Goal: Task Accomplishment & Management: Complete application form

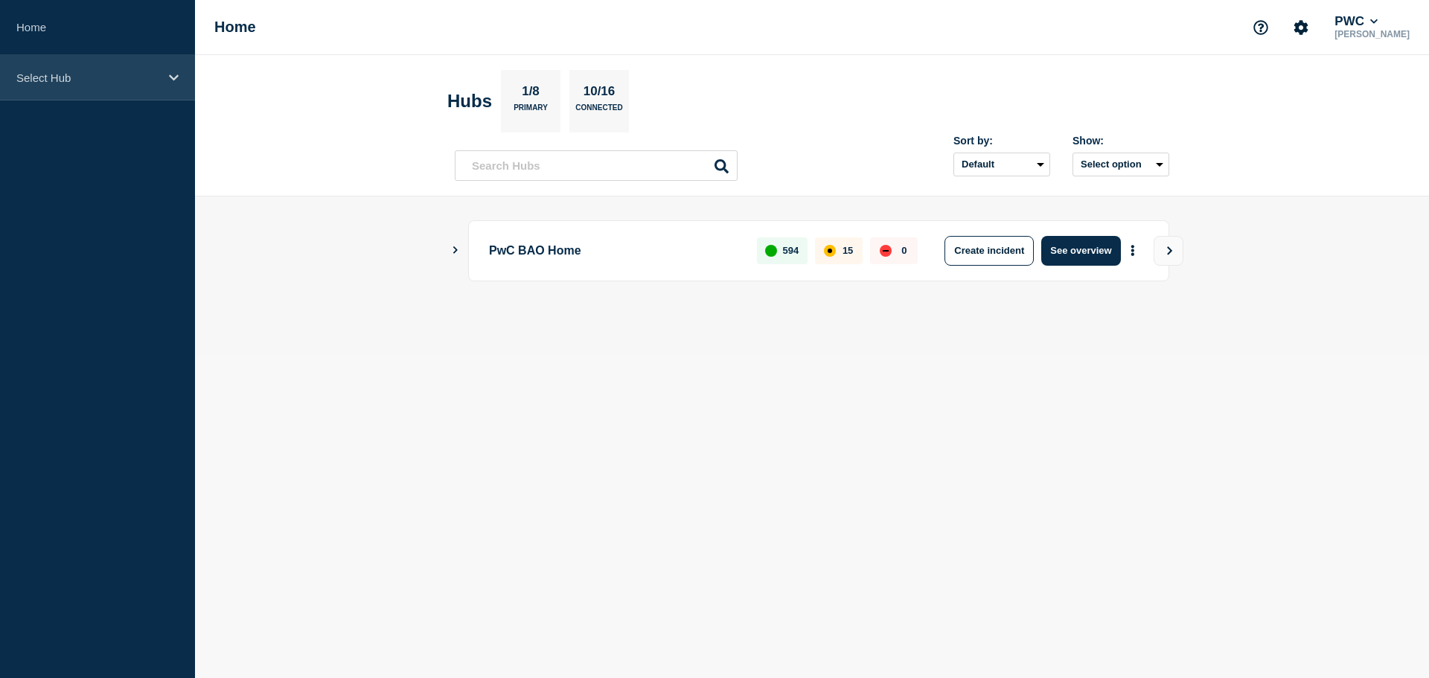
click at [69, 85] on div "Select Hub" at bounding box center [97, 77] width 195 height 45
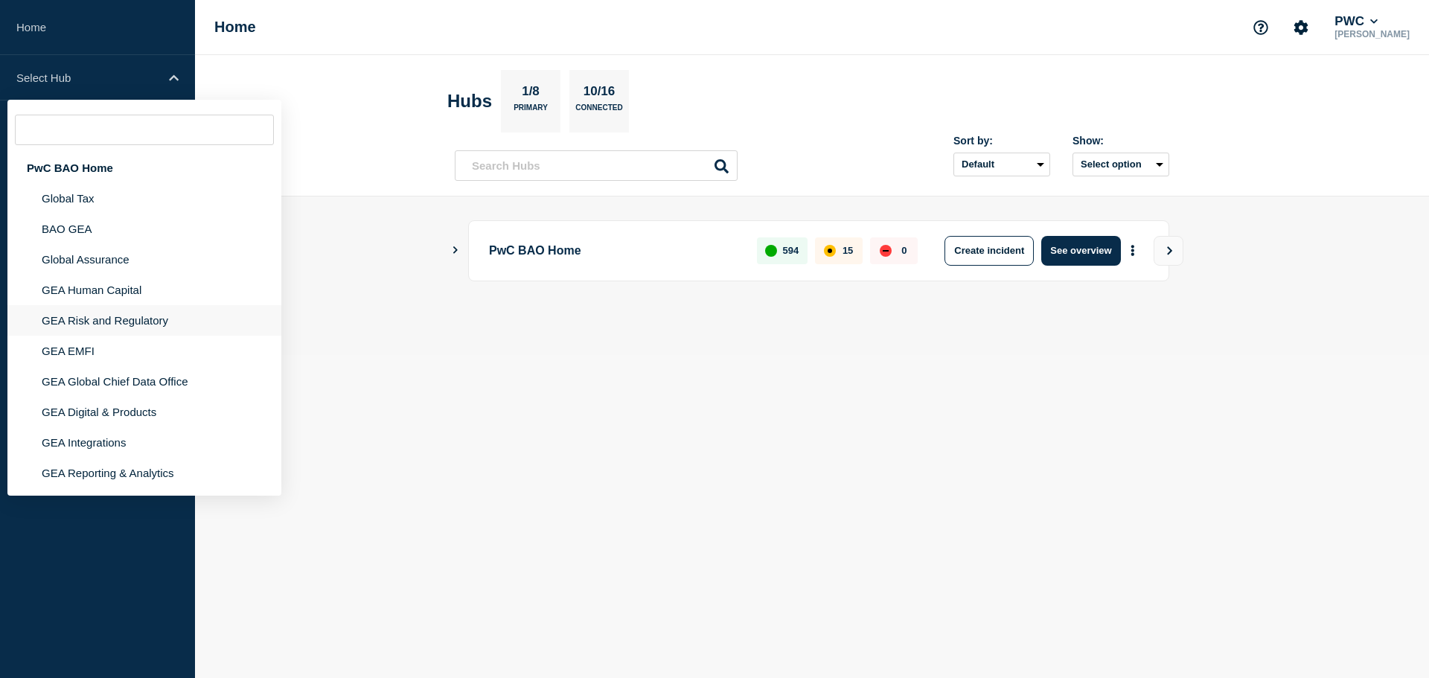
click at [91, 331] on li "GEA Risk and Regulatory" at bounding box center [144, 320] width 274 height 31
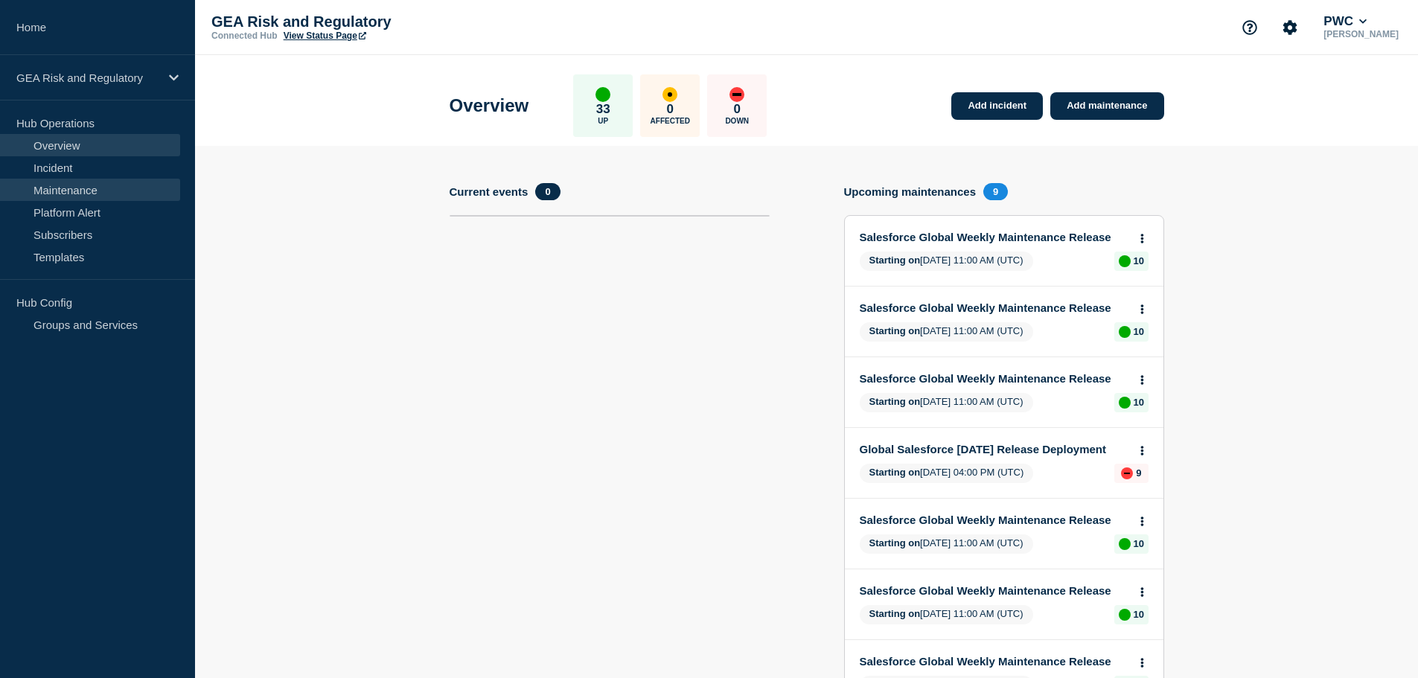
click at [75, 188] on link "Maintenance" at bounding box center [90, 190] width 180 height 22
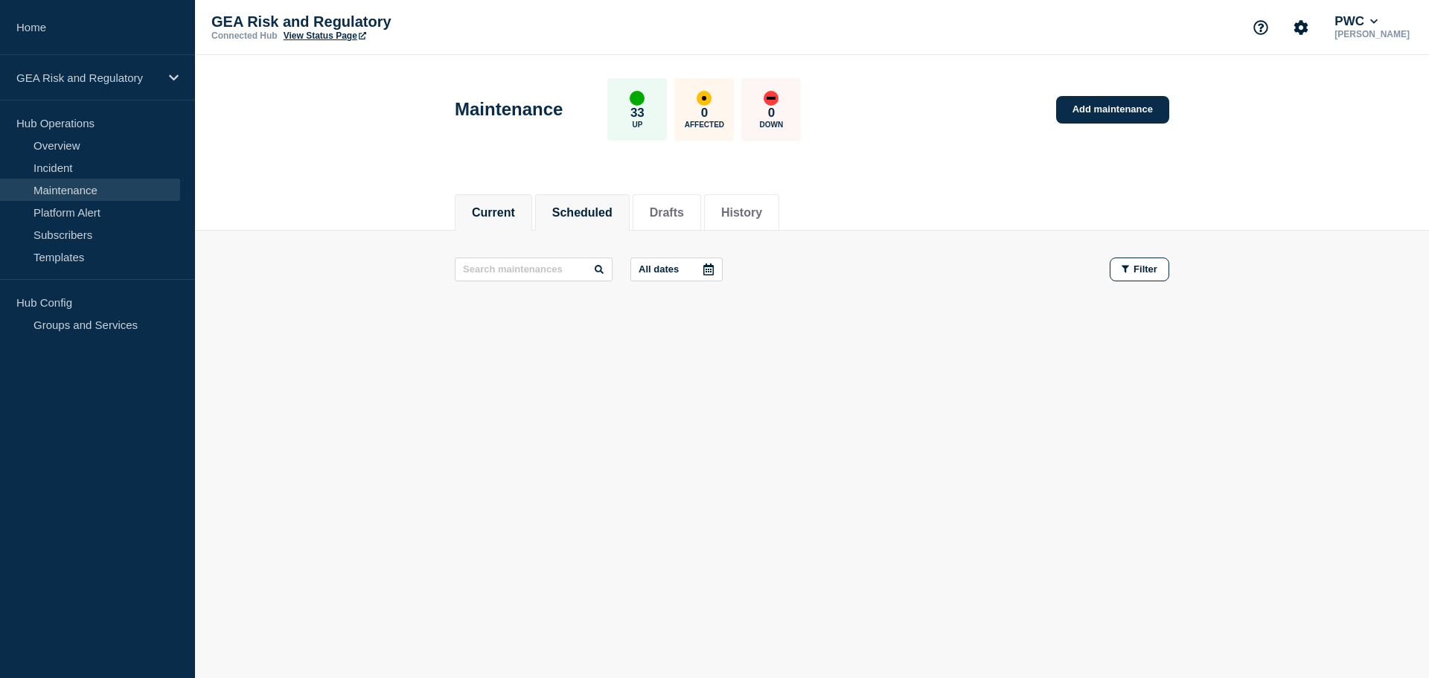
click at [601, 209] on button "Scheduled" at bounding box center [582, 212] width 60 height 13
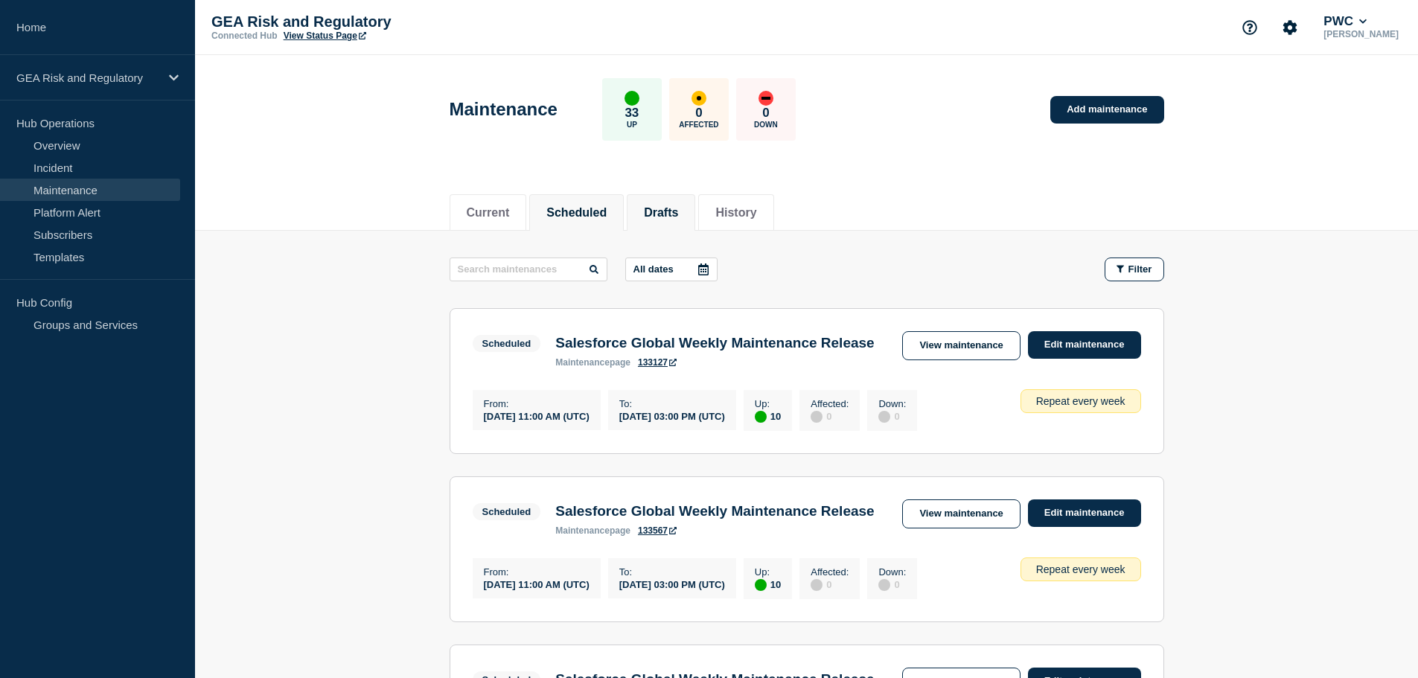
click at [678, 219] on button "Drafts" at bounding box center [661, 212] width 34 height 13
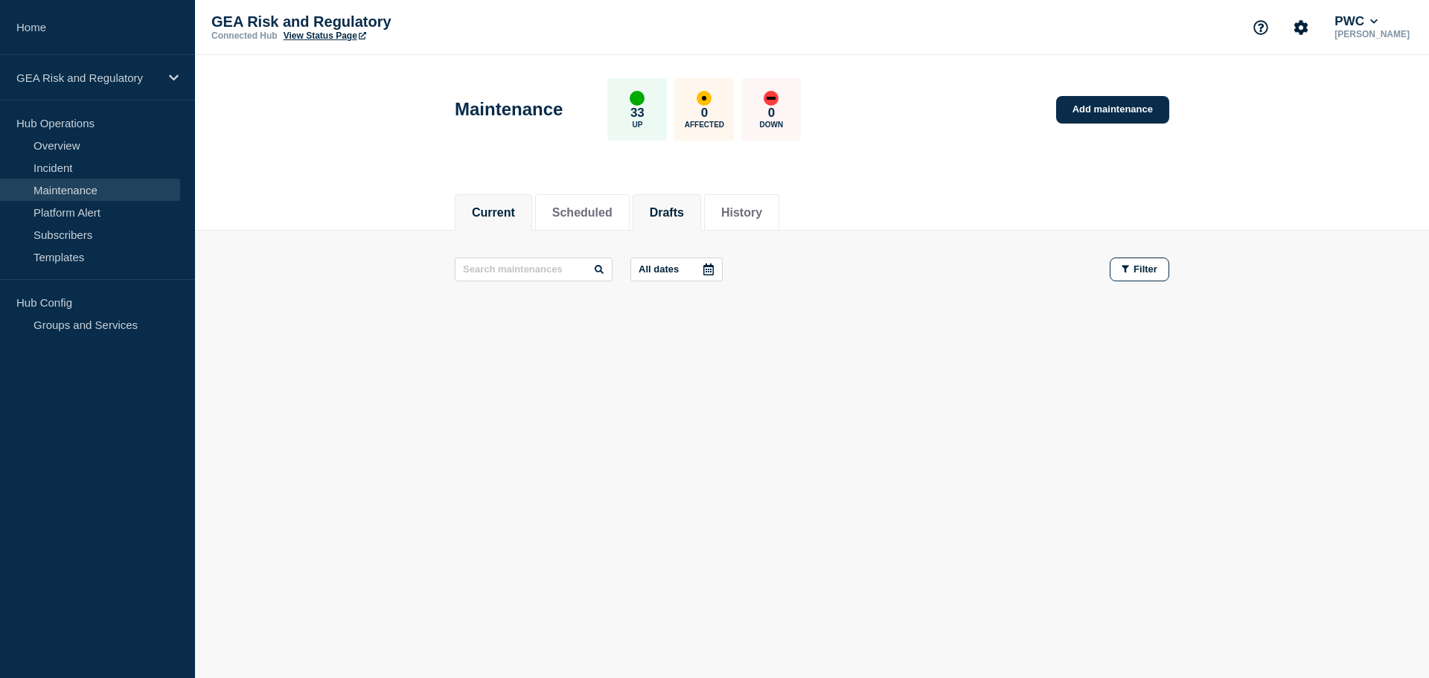
click at [500, 215] on button "Current" at bounding box center [493, 212] width 43 height 13
click at [1159, 103] on link "Add maintenance" at bounding box center [1112, 110] width 113 height 28
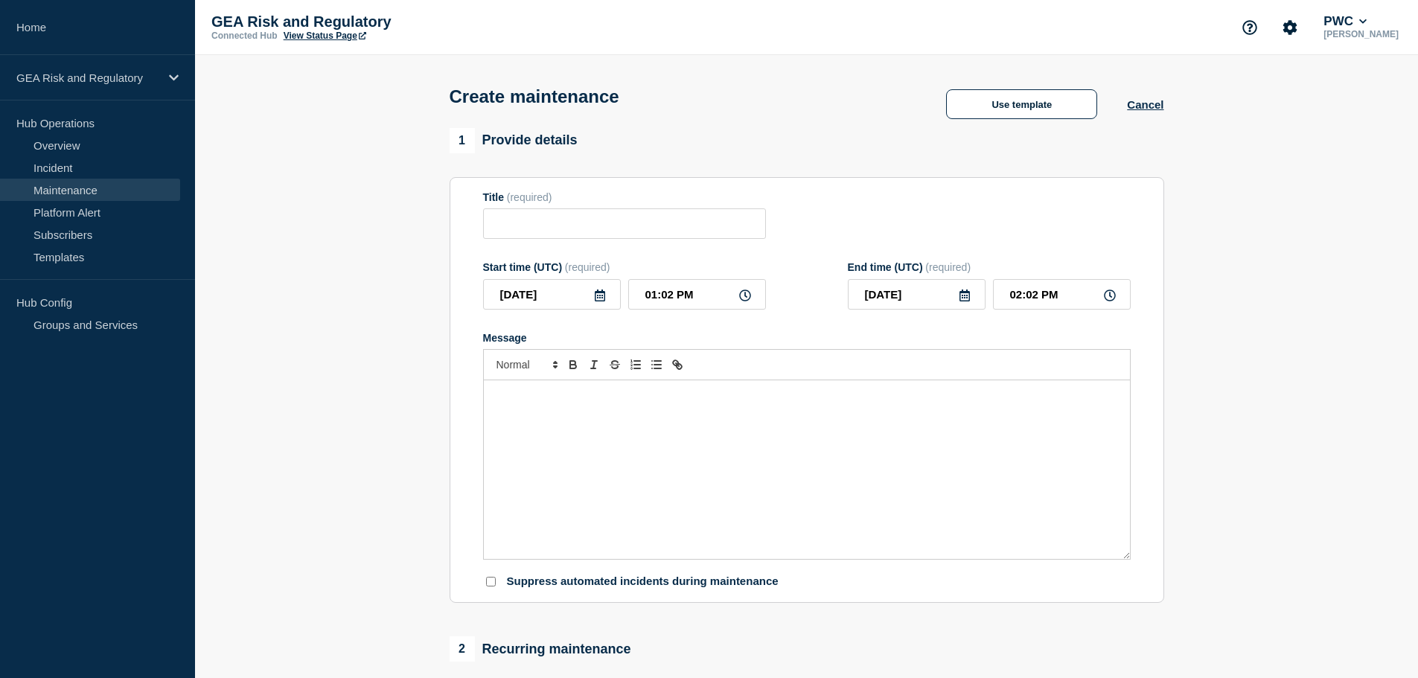
click at [662, 430] on div "Message" at bounding box center [807, 469] width 646 height 179
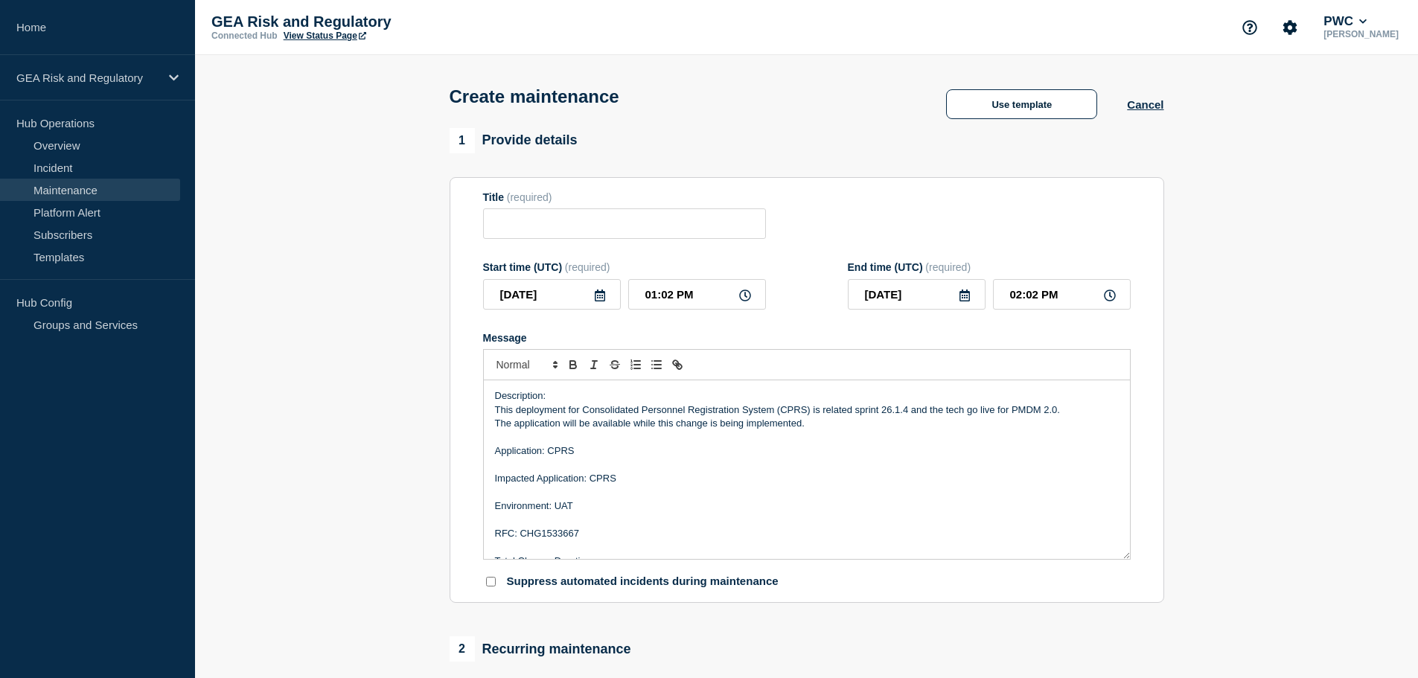
scroll to position [48, 0]
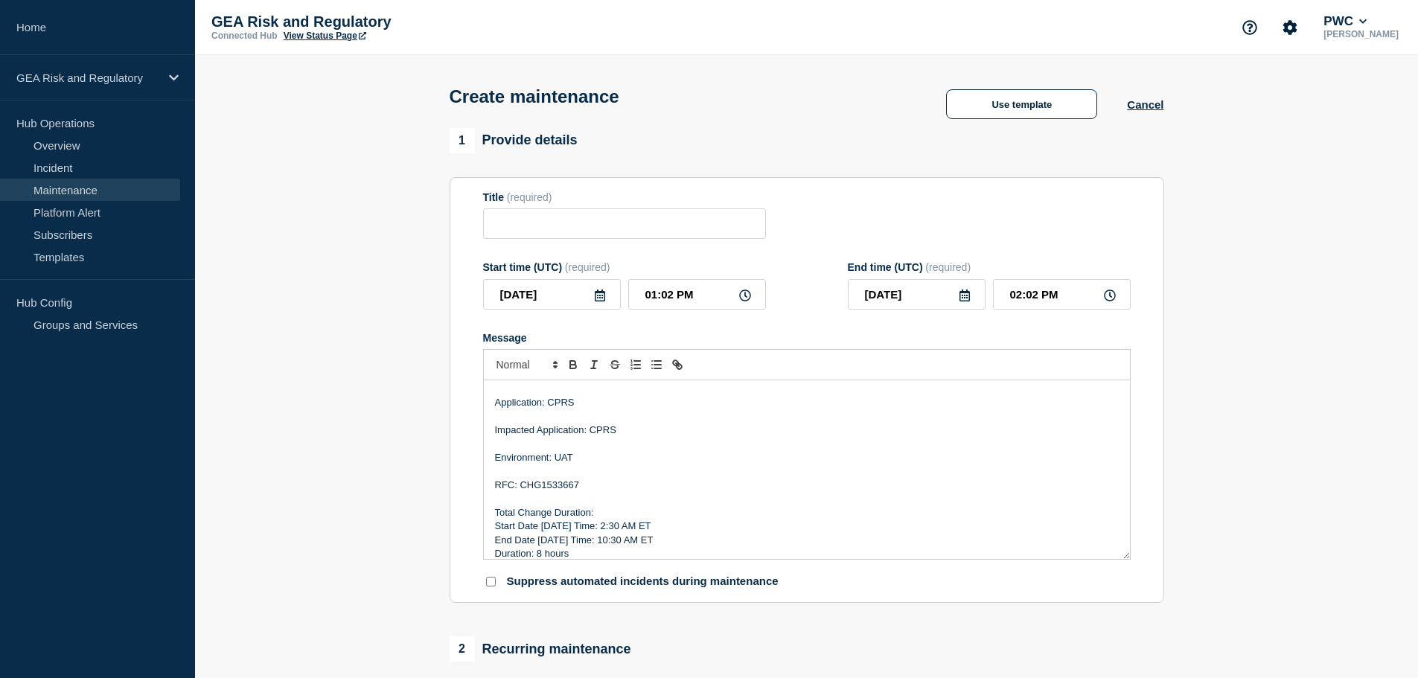
click at [552, 488] on p "RFC: CHG1533667" at bounding box center [807, 485] width 624 height 13
paste div "Message"
click at [563, 463] on p "Environment: UAT" at bounding box center [807, 457] width 624 height 13
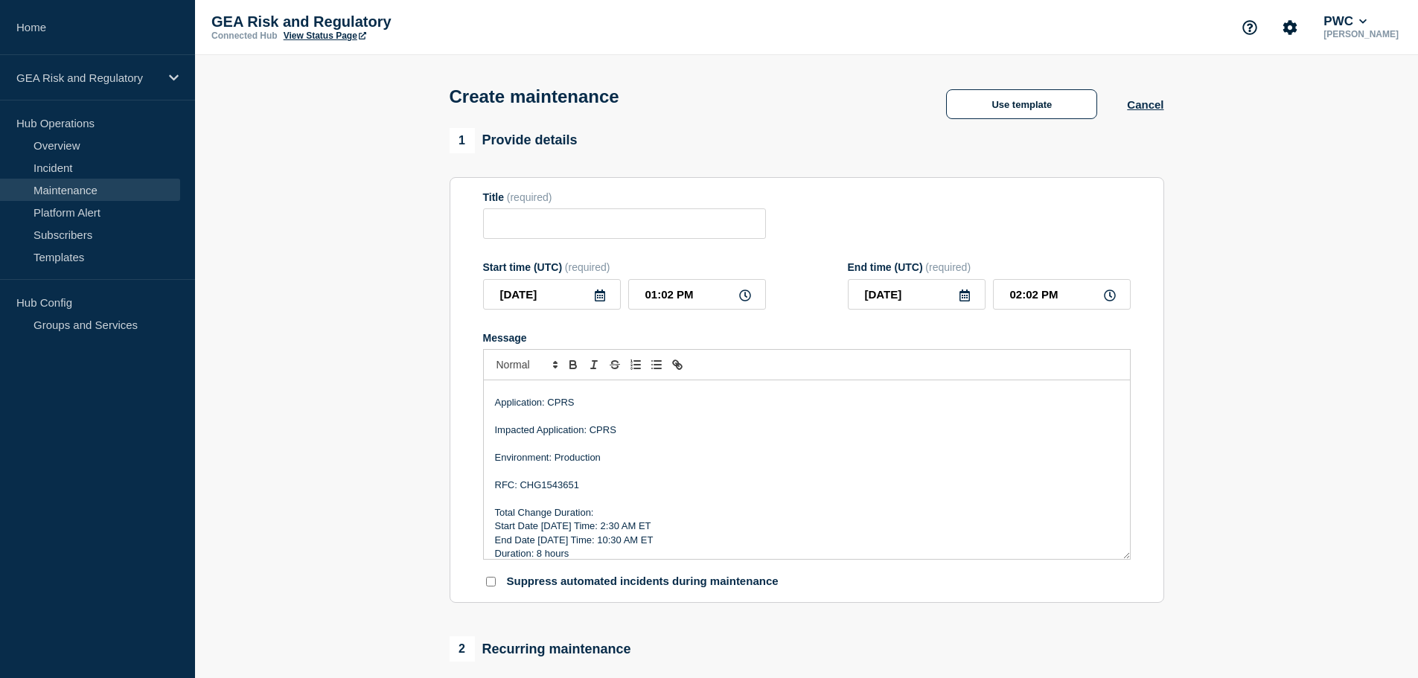
scroll to position [0, 0]
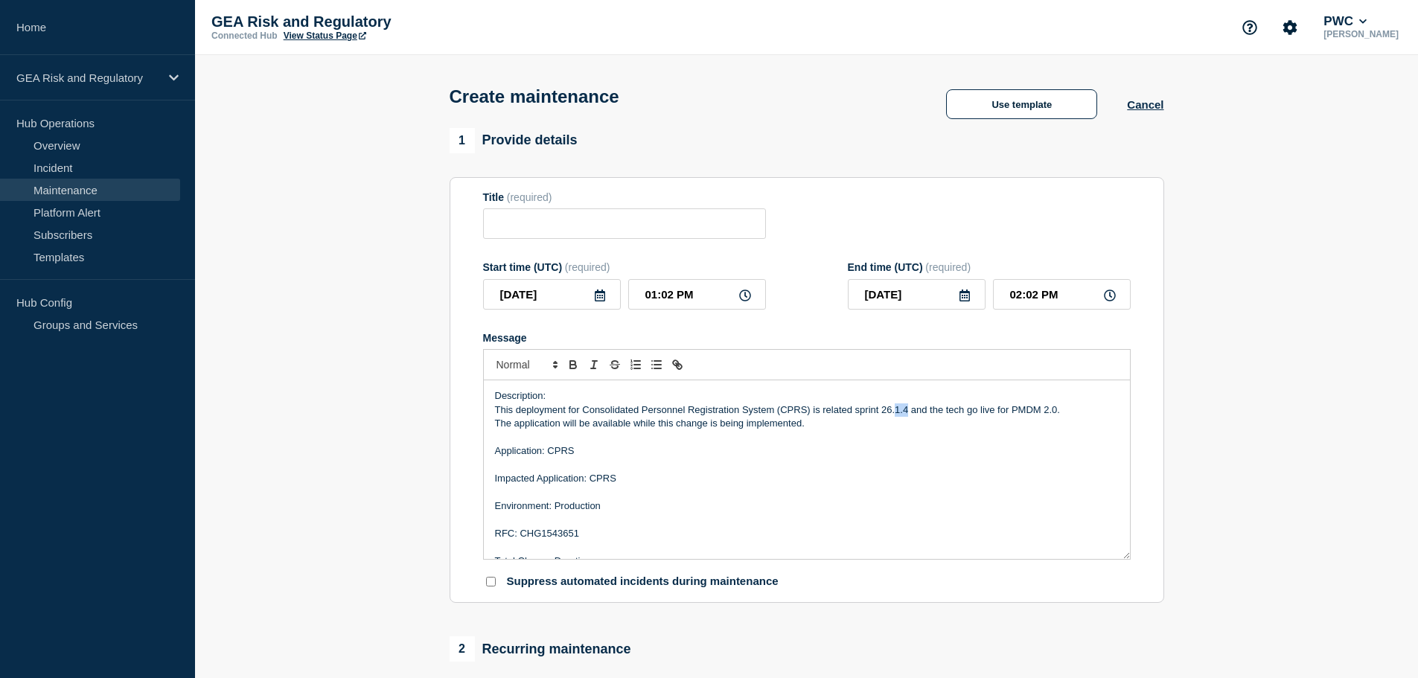
drag, startPoint x: 907, startPoint y: 412, endPoint x: 897, endPoint y: 409, distance: 10.1
click at [897, 409] on p "This deployment for Consolidated Personnel Registration System (CPRS) is relate…" at bounding box center [807, 409] width 624 height 13
drag, startPoint x: 930, startPoint y: 411, endPoint x: 1055, endPoint y: 409, distance: 125.1
click at [1055, 409] on p "This deployment for Consolidated Personnel Registration System (CPRS) is relate…" at bounding box center [807, 409] width 624 height 13
click at [995, 451] on p "Application: CPRS" at bounding box center [807, 450] width 624 height 13
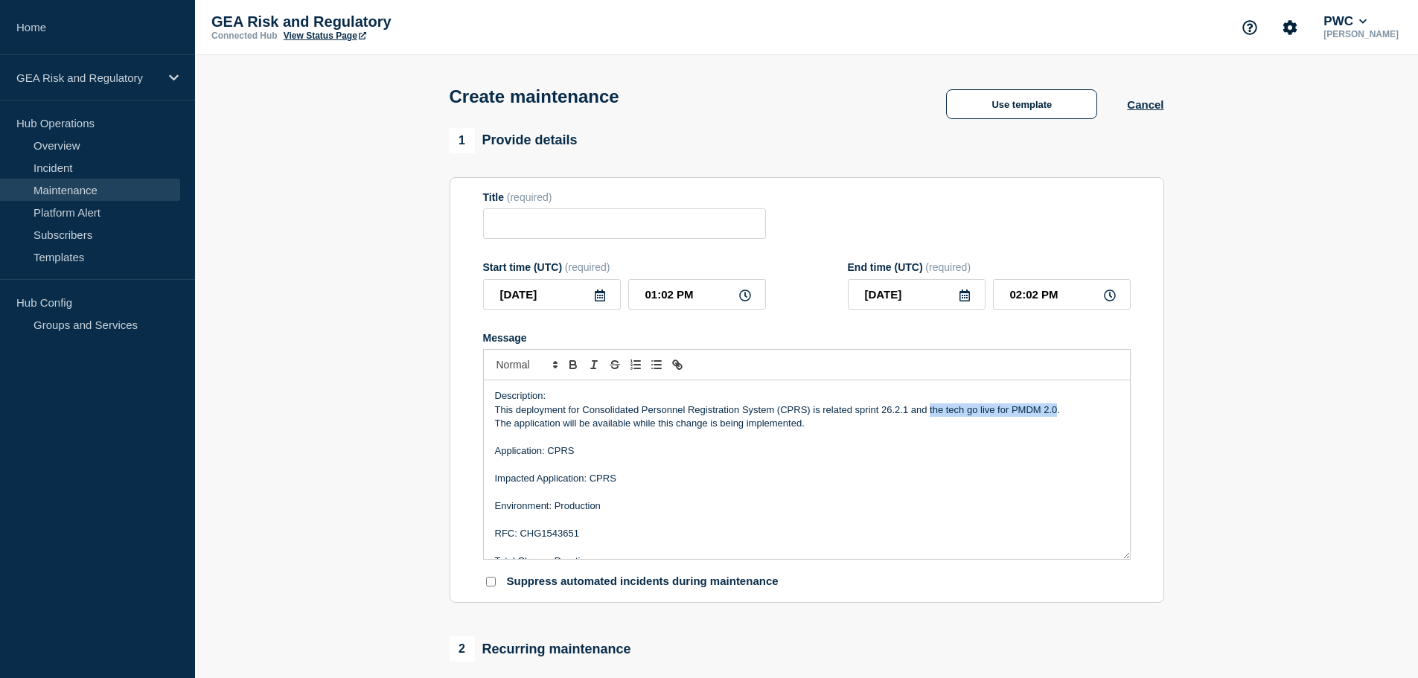
drag, startPoint x: 1056, startPoint y: 410, endPoint x: 929, endPoint y: 409, distance: 127.3
click at [929, 409] on p "This deployment for Consolidated Personnel Registration System (CPRS) is relate…" at bounding box center [807, 409] width 624 height 13
click at [1036, 410] on p "This deployment for Consolidated Personnel Registration System (CPRS) is relate…" at bounding box center [807, 409] width 624 height 13
click at [866, 415] on p "This deployment for Consolidated Personnel Registration System (CPRS) is relate…" at bounding box center [807, 409] width 624 height 13
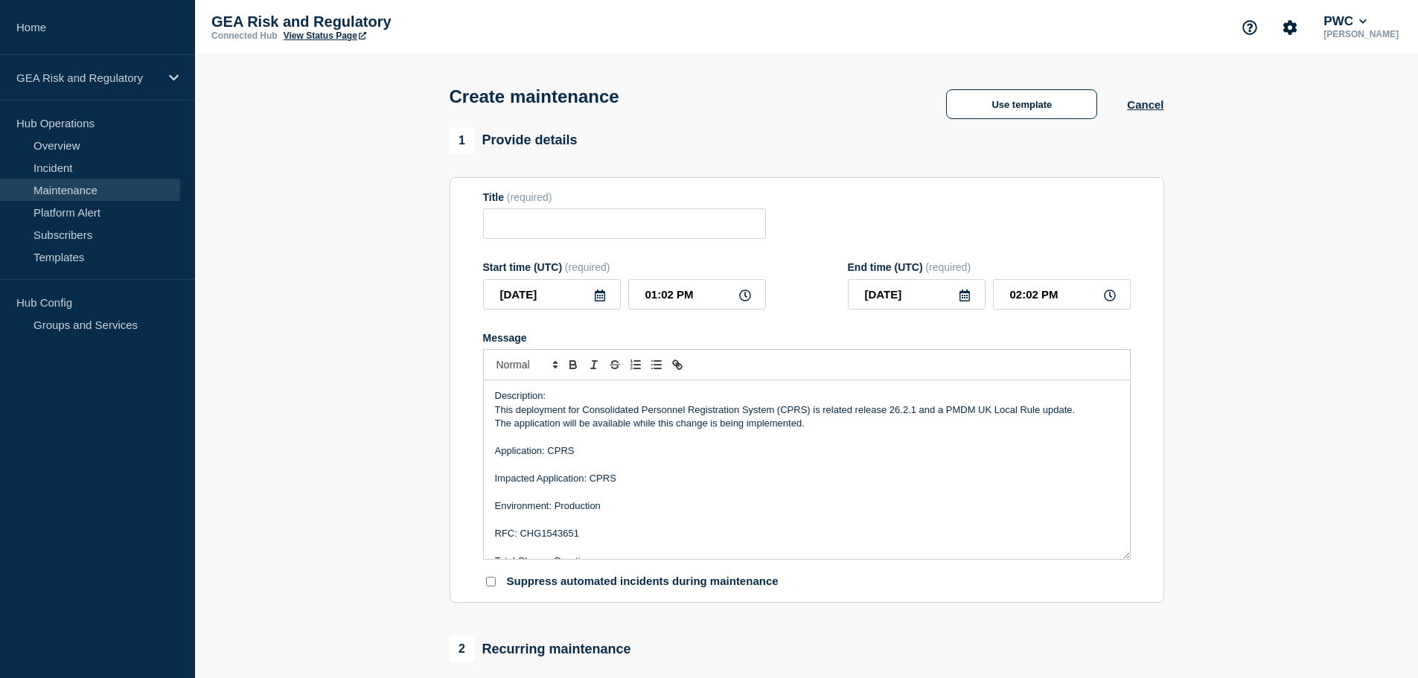
click at [855, 409] on p "This deployment for Consolidated Personnel Registration System (CPRS) is relate…" at bounding box center [807, 409] width 624 height 13
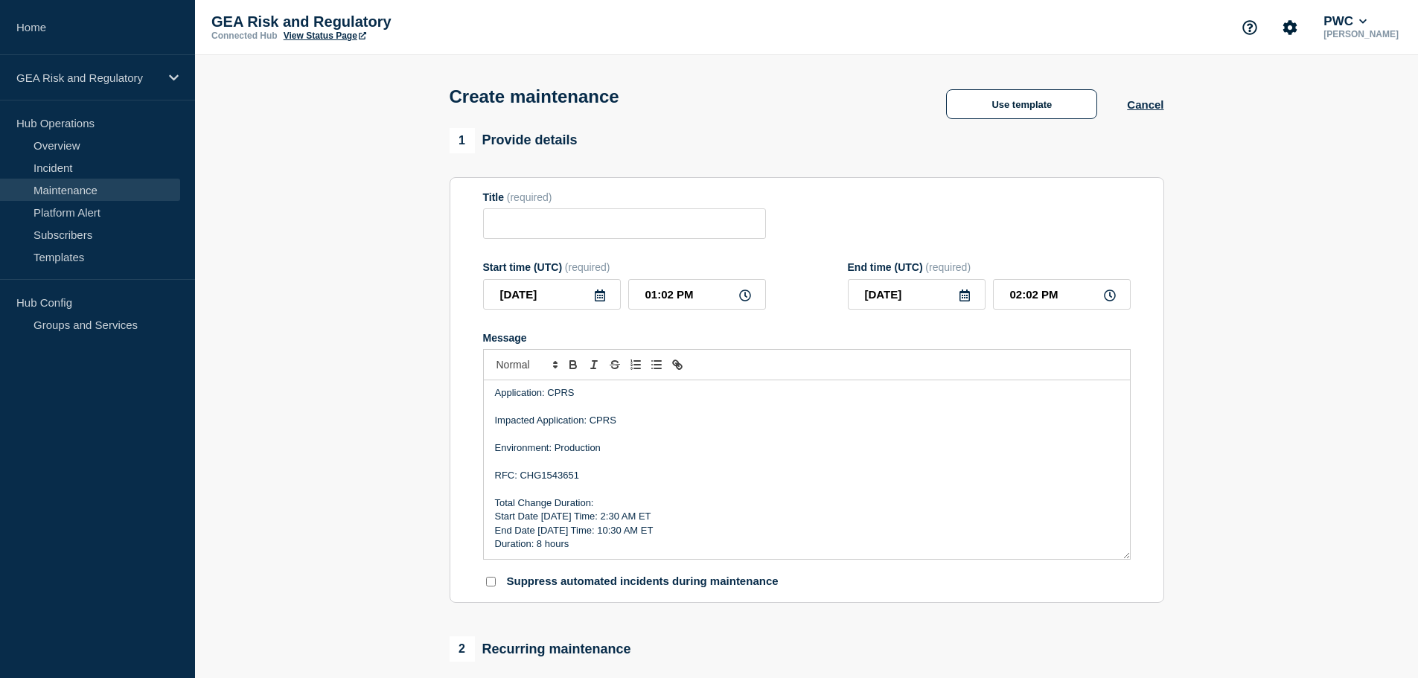
scroll to position [59, 0]
drag, startPoint x: 560, startPoint y: 517, endPoint x: 543, endPoint y: 517, distance: 17.9
click at [543, 517] on p "Start Date [DATE] Time: 2:30 AM ET" at bounding box center [807, 515] width 624 height 13
drag, startPoint x: 556, startPoint y: 532, endPoint x: 540, endPoint y: 531, distance: 16.4
click at [540, 531] on p "End Date [DATE] Time: 10:30 AM ET" at bounding box center [807, 529] width 624 height 13
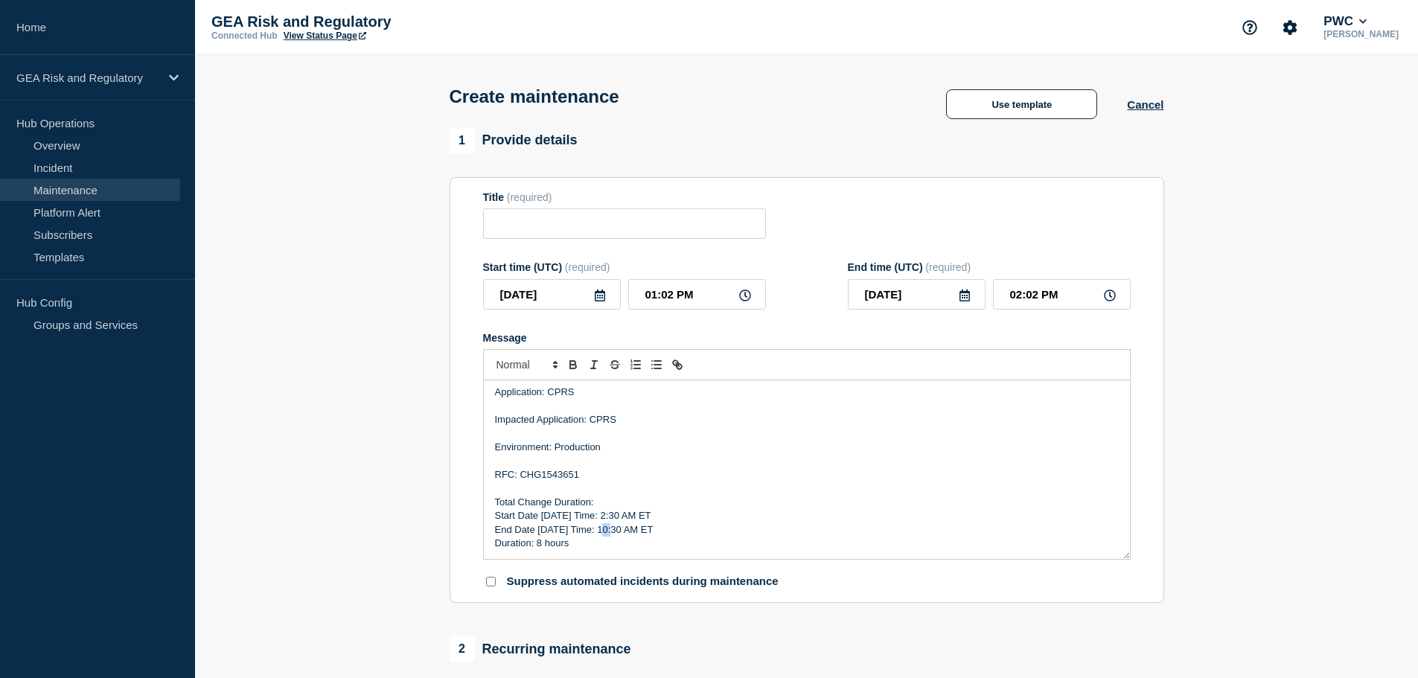
drag, startPoint x: 607, startPoint y: 534, endPoint x: 599, endPoint y: 534, distance: 8.2
click at [599, 534] on p "End Date [DATE] Time: 10:30 AM ET" at bounding box center [807, 529] width 624 height 13
click at [537, 546] on p "Duration: 8 hours" at bounding box center [807, 543] width 624 height 13
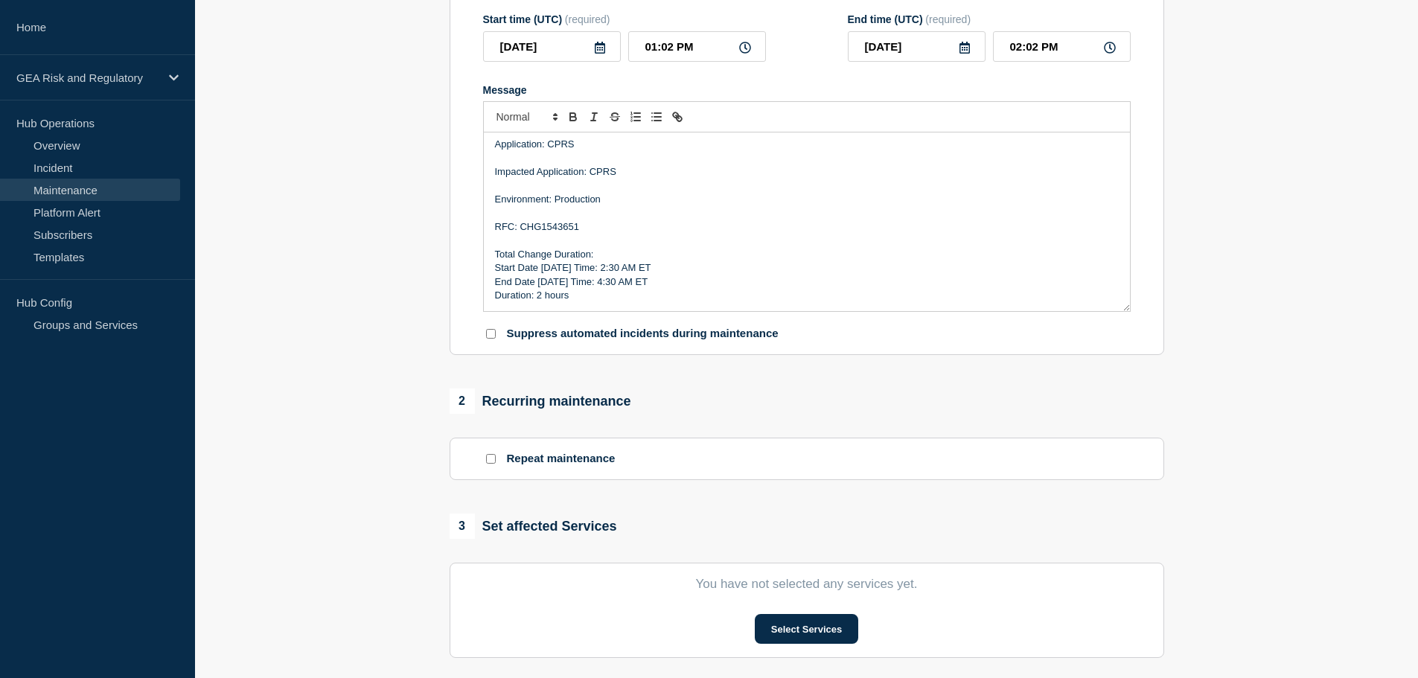
scroll to position [372, 0]
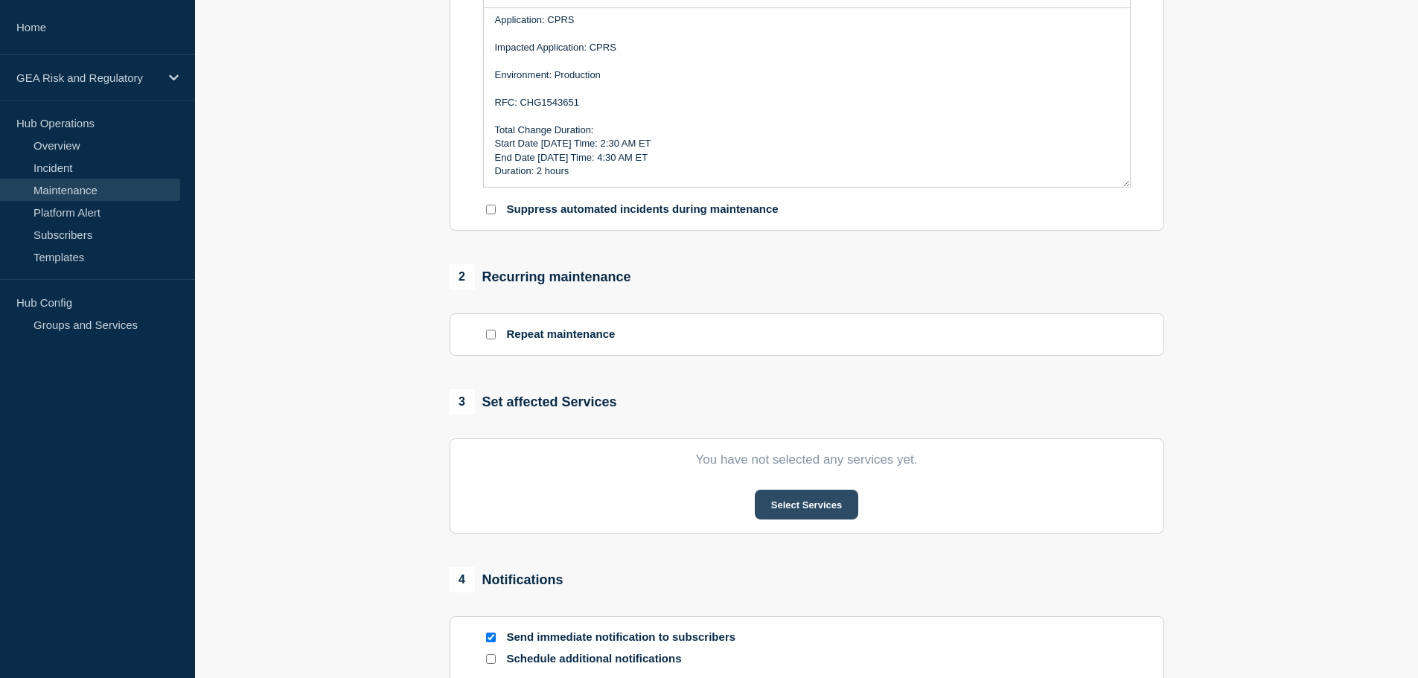
click at [819, 514] on button "Select Services" at bounding box center [806, 505] width 103 height 30
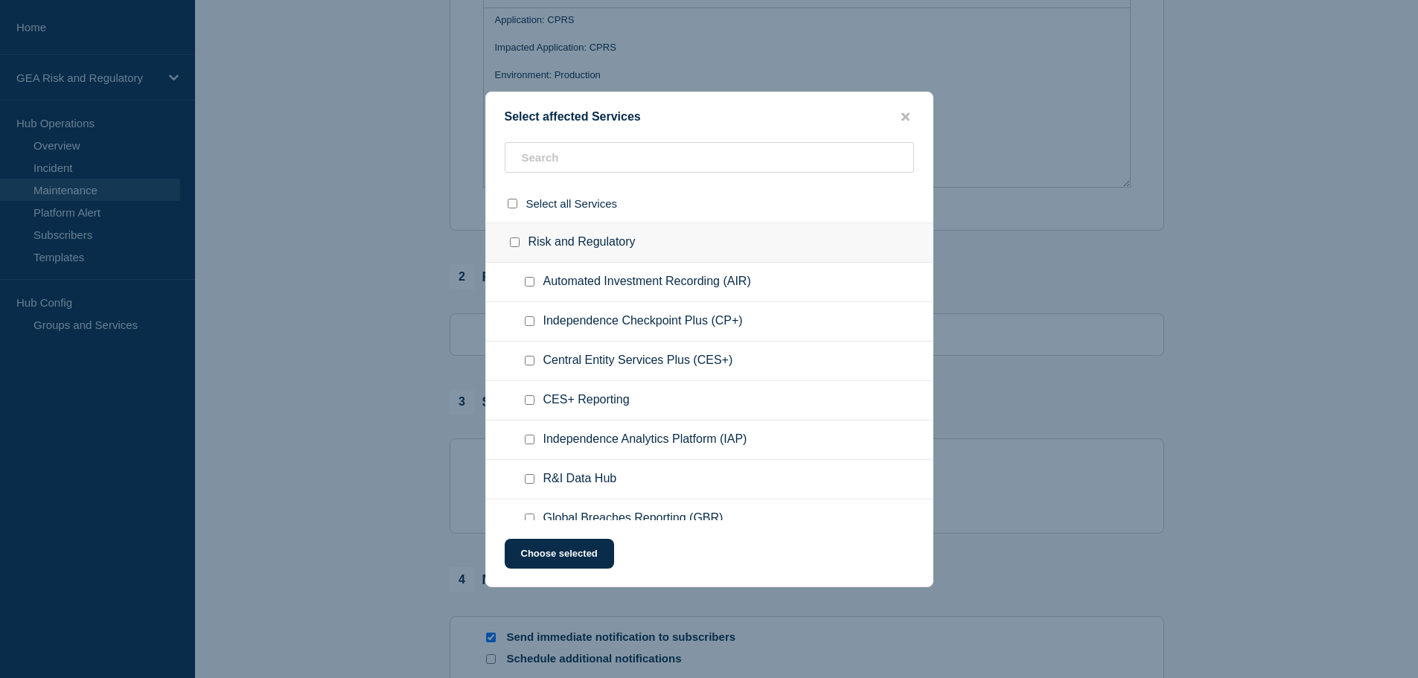
scroll to position [124, 0]
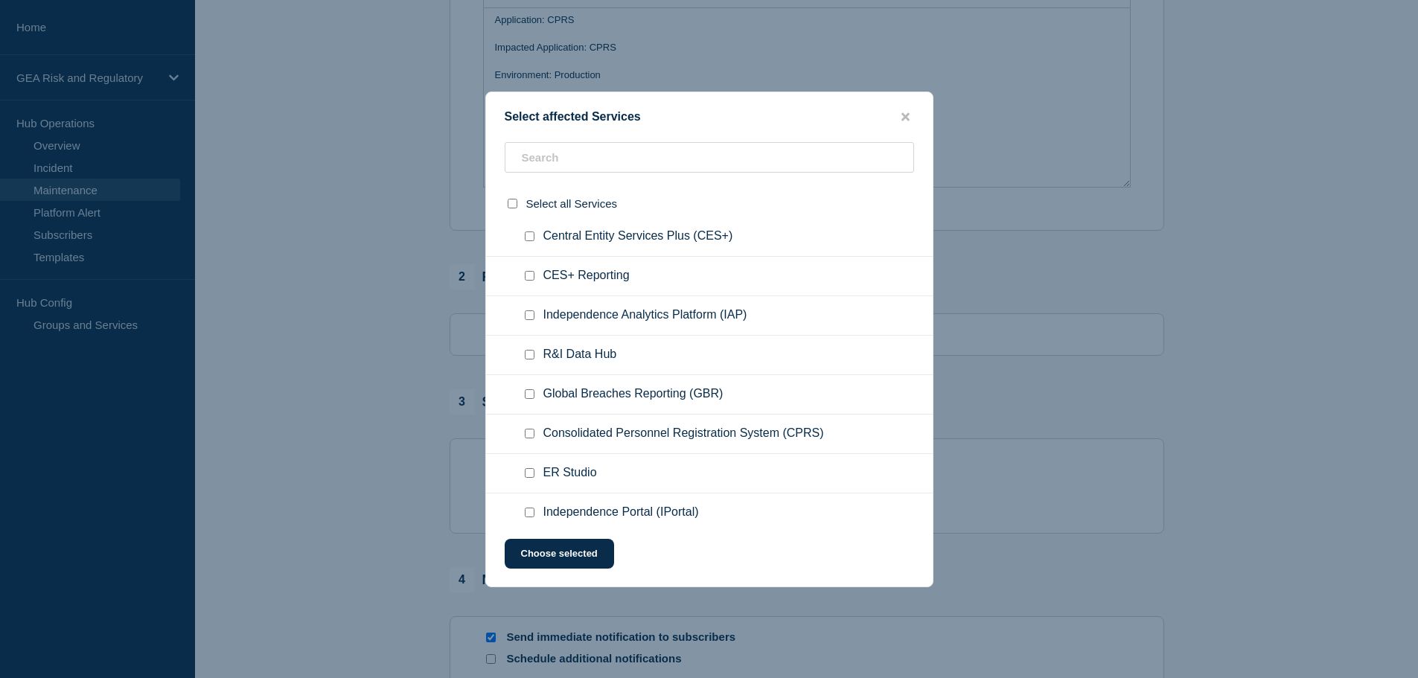
click at [528, 437] on input "Consolidated Personnel Registration System (CPRS) checkbox" at bounding box center [530, 434] width 10 height 10
checkbox input "true"
click at [553, 559] on button "Choose selected" at bounding box center [559, 554] width 109 height 30
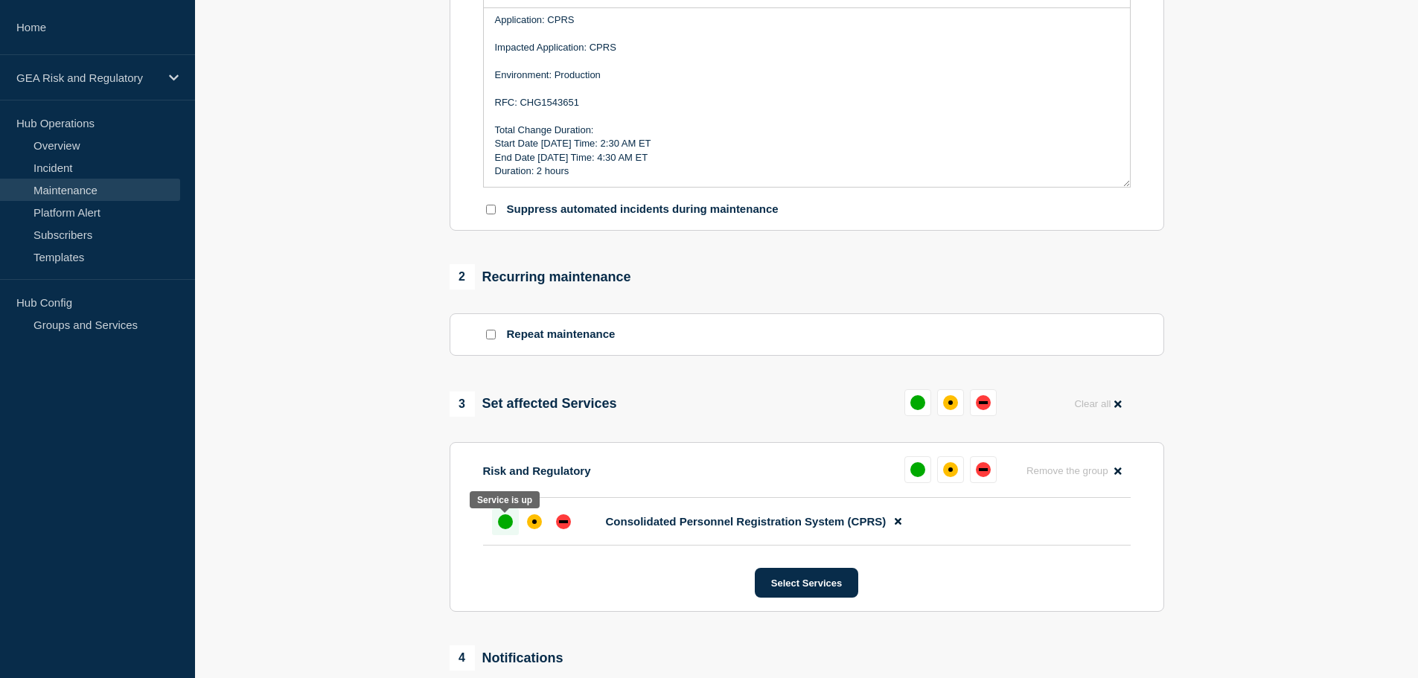
click at [512, 526] on div "up" at bounding box center [505, 521] width 15 height 15
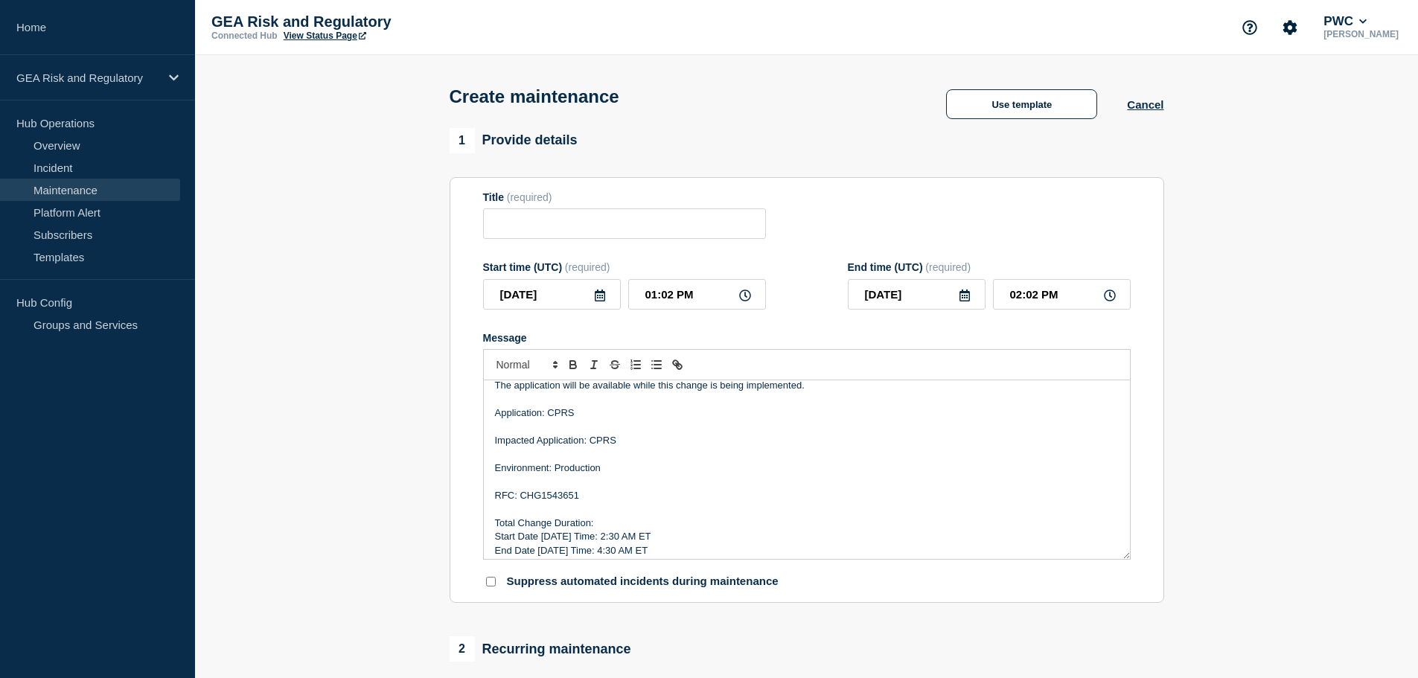
scroll to position [59, 0]
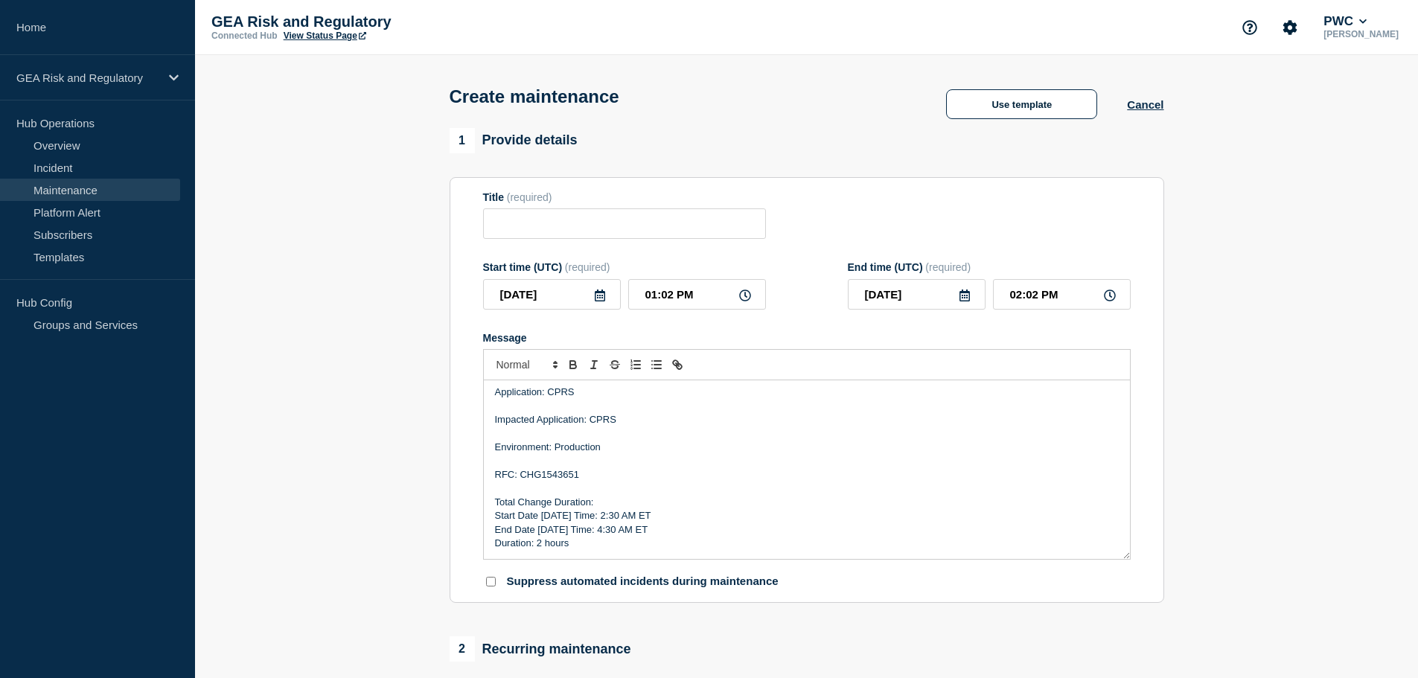
click at [604, 300] on icon at bounding box center [600, 296] width 10 height 12
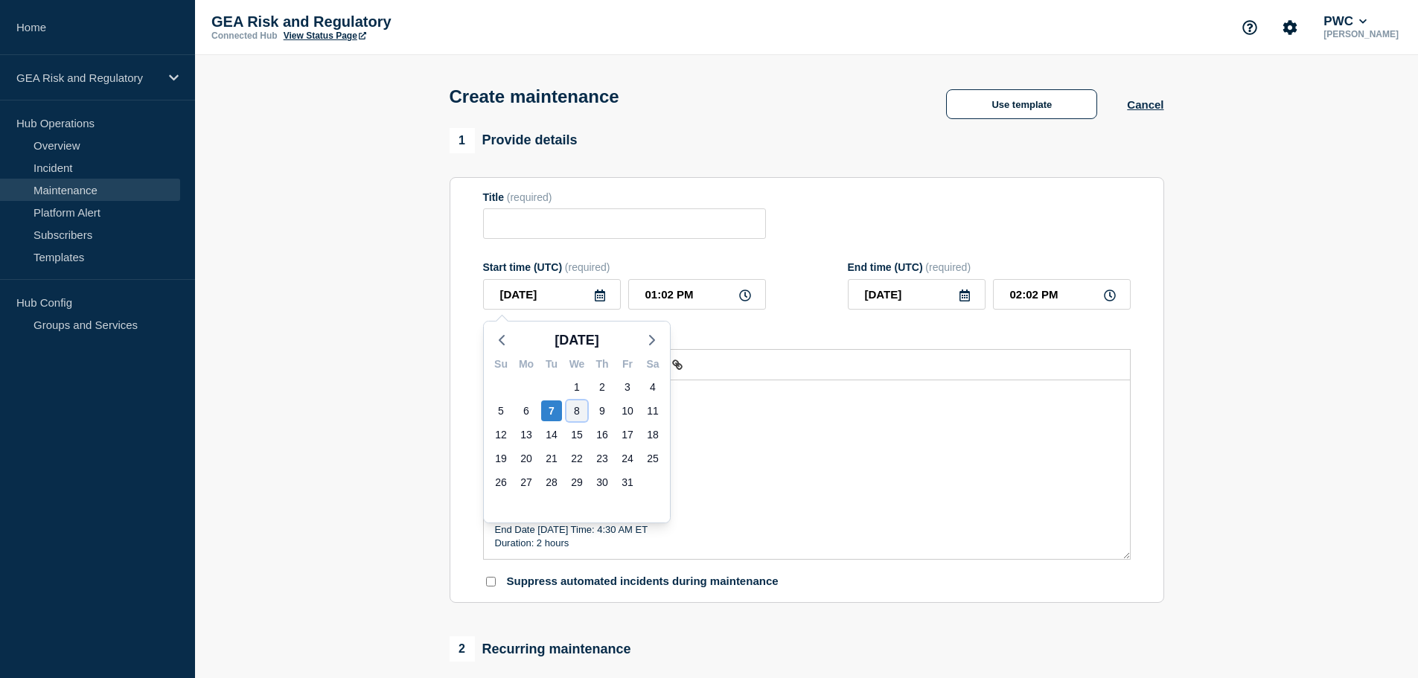
click at [574, 412] on div "8" at bounding box center [576, 410] width 21 height 21
type input "[DATE]"
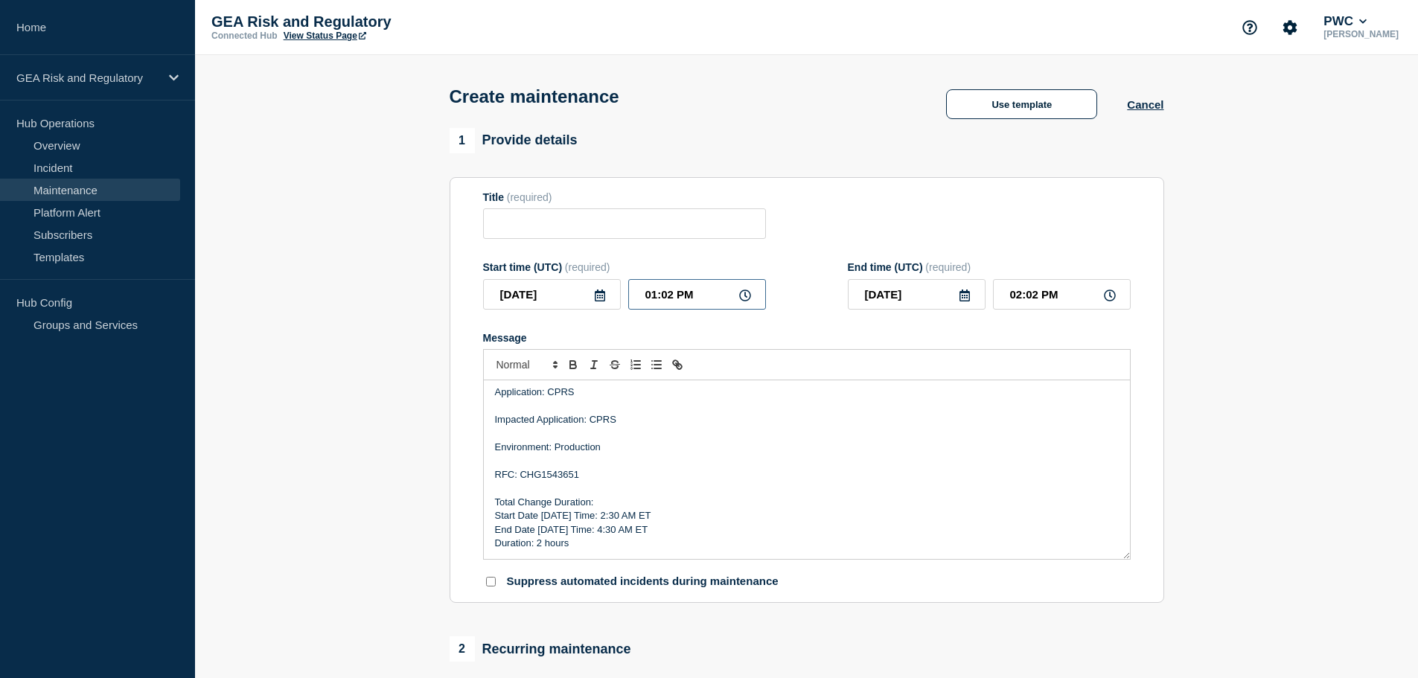
click at [638, 299] on input "01:02 PM" at bounding box center [697, 294] width 138 height 31
type input "06:02 PM"
type input "07:02 PM"
type input "06:32 PM"
type input "07:32 PM"
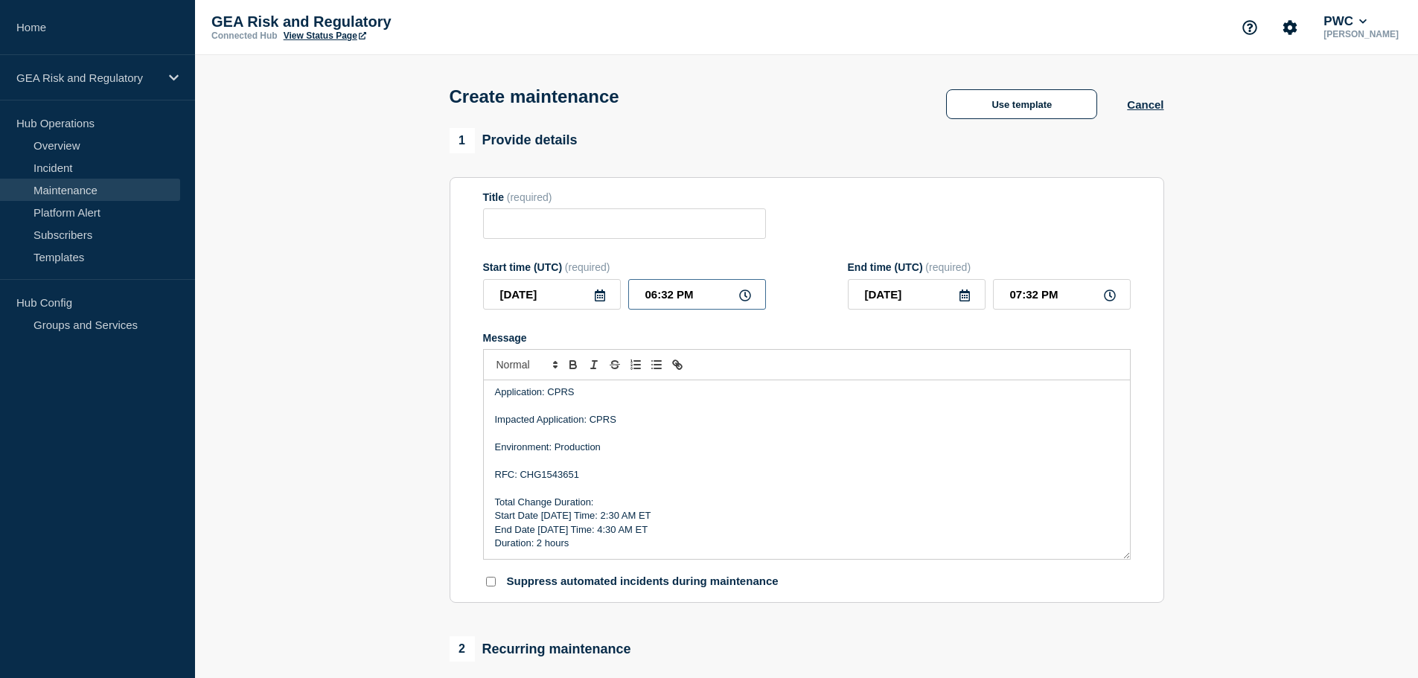
type input "06:30 PM"
type input "07:30 PM"
type input "06:30 AM"
click at [1006, 299] on input "07:30 AM" at bounding box center [1062, 294] width 138 height 31
type input "08:30 AM"
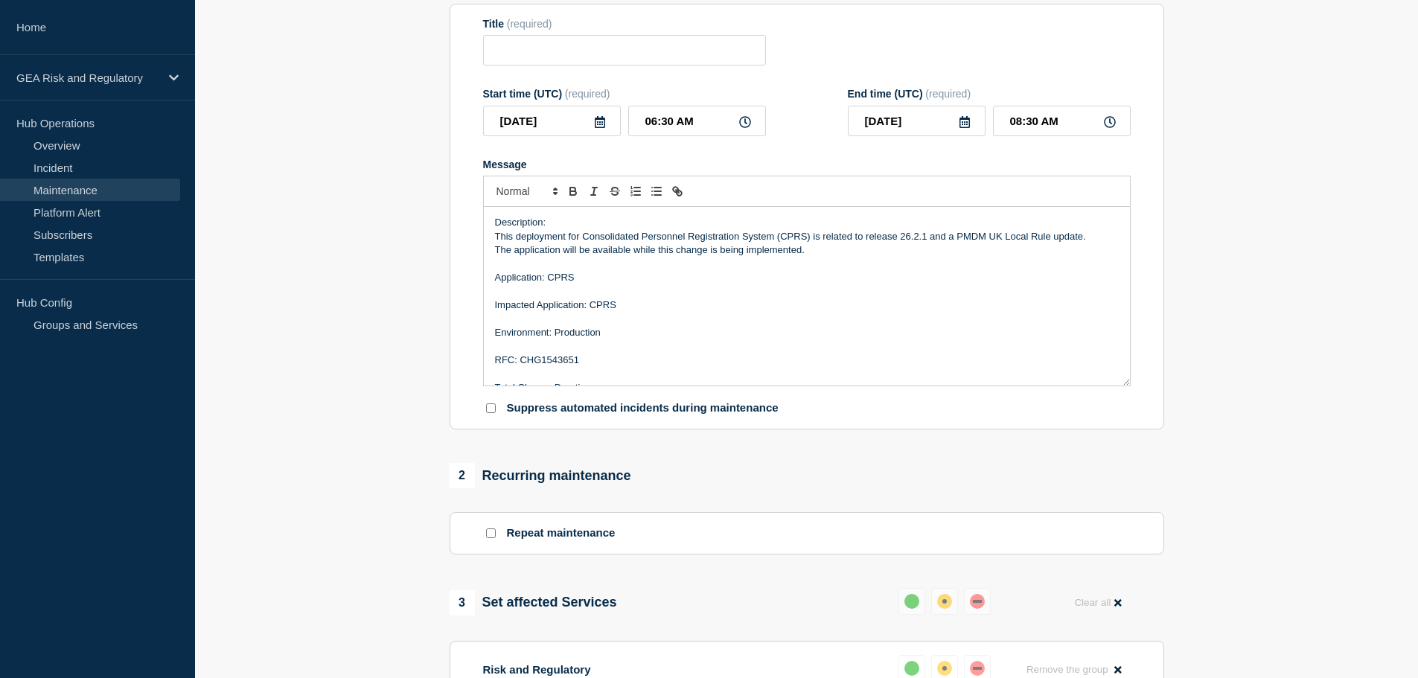
scroll to position [124, 0]
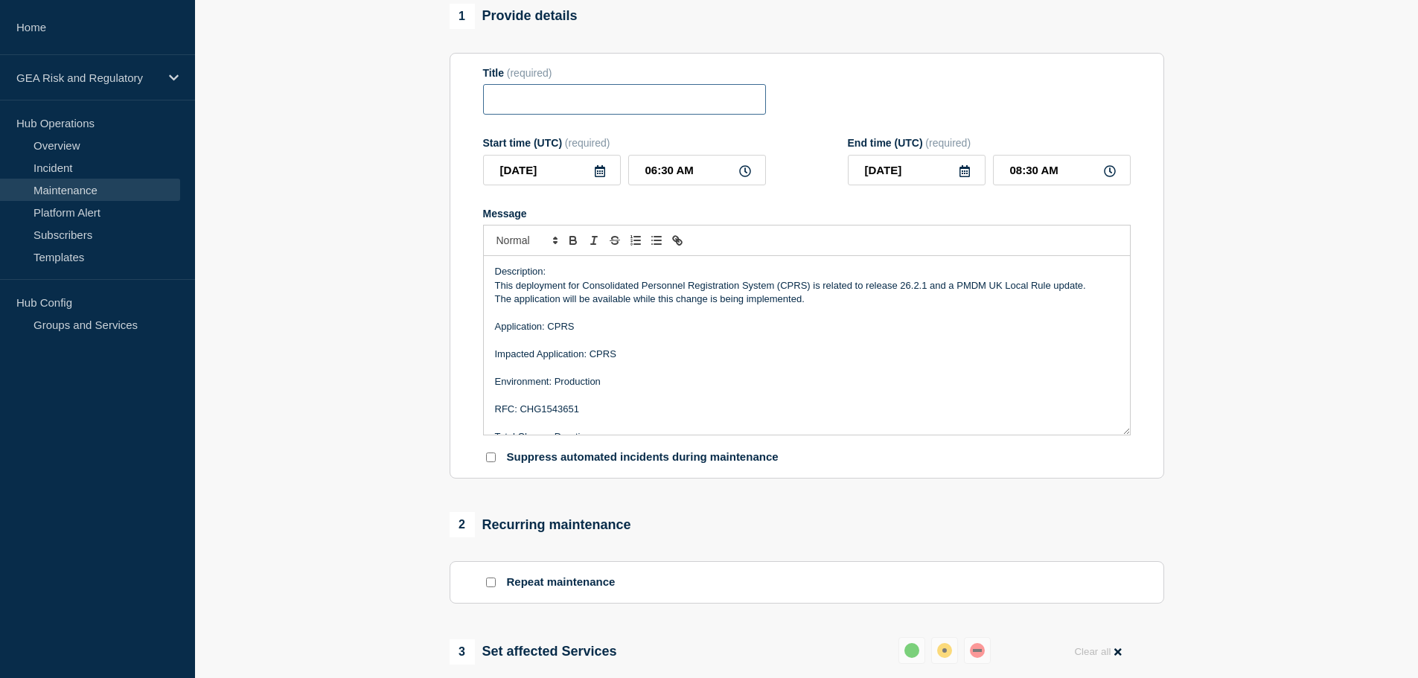
click at [553, 94] on input "Title" at bounding box center [624, 99] width 283 height 31
paste input "CPRS - UAT - Sprint 26.1.4 Deployment"
click at [548, 102] on input "CPRS - UAT - Sprint 26.1.4 Deployment" at bounding box center [624, 99] width 283 height 31
click at [627, 95] on input "CPRS - Production - Sprint 26.1.4 Deployment" at bounding box center [624, 99] width 283 height 31
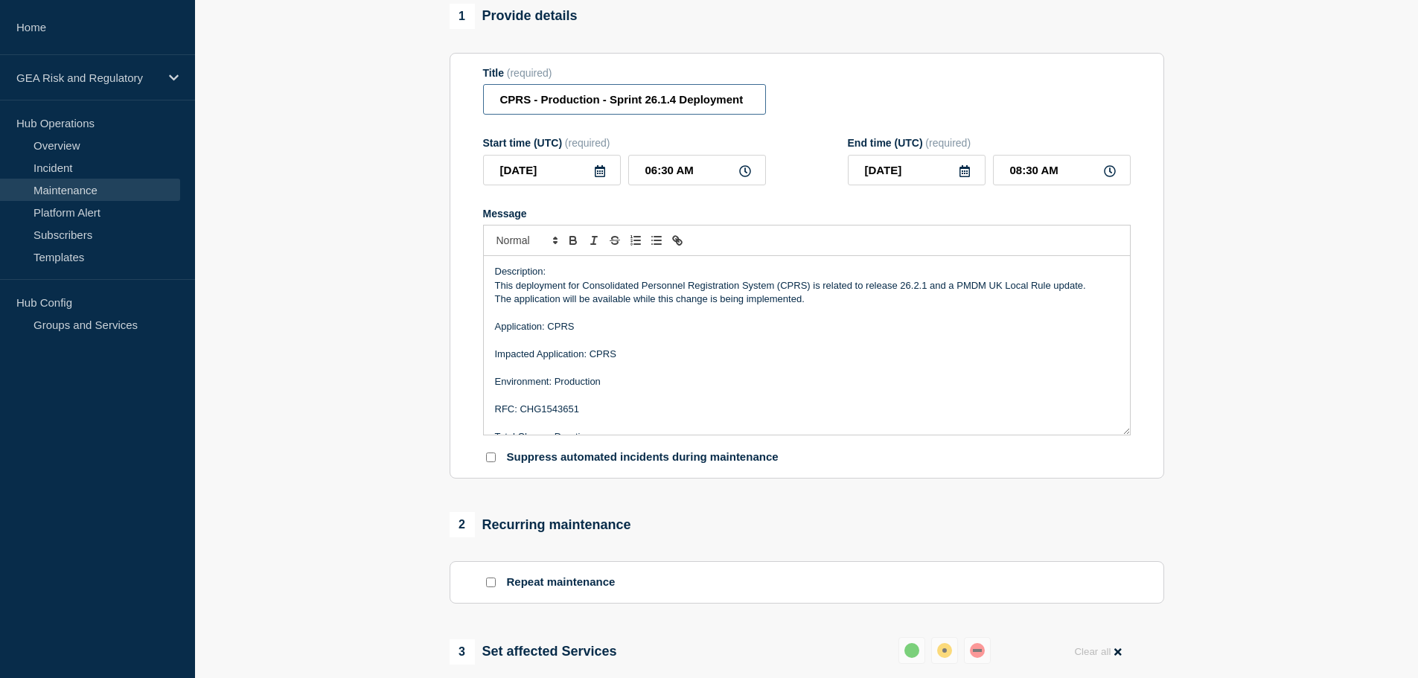
click at [627, 95] on input "CPRS - Production - Sprint 26.1.4 Deployment" at bounding box center [624, 99] width 283 height 31
drag, startPoint x: 685, startPoint y: 100, endPoint x: 673, endPoint y: 100, distance: 11.9
click at [673, 100] on input "CPRS - Production - Release 26.1.4 Deployment" at bounding box center [624, 99] width 283 height 31
type input "CPRS - Production - Release 26.2.1 Deployment"
click at [876, 367] on p "Message" at bounding box center [807, 367] width 624 height 13
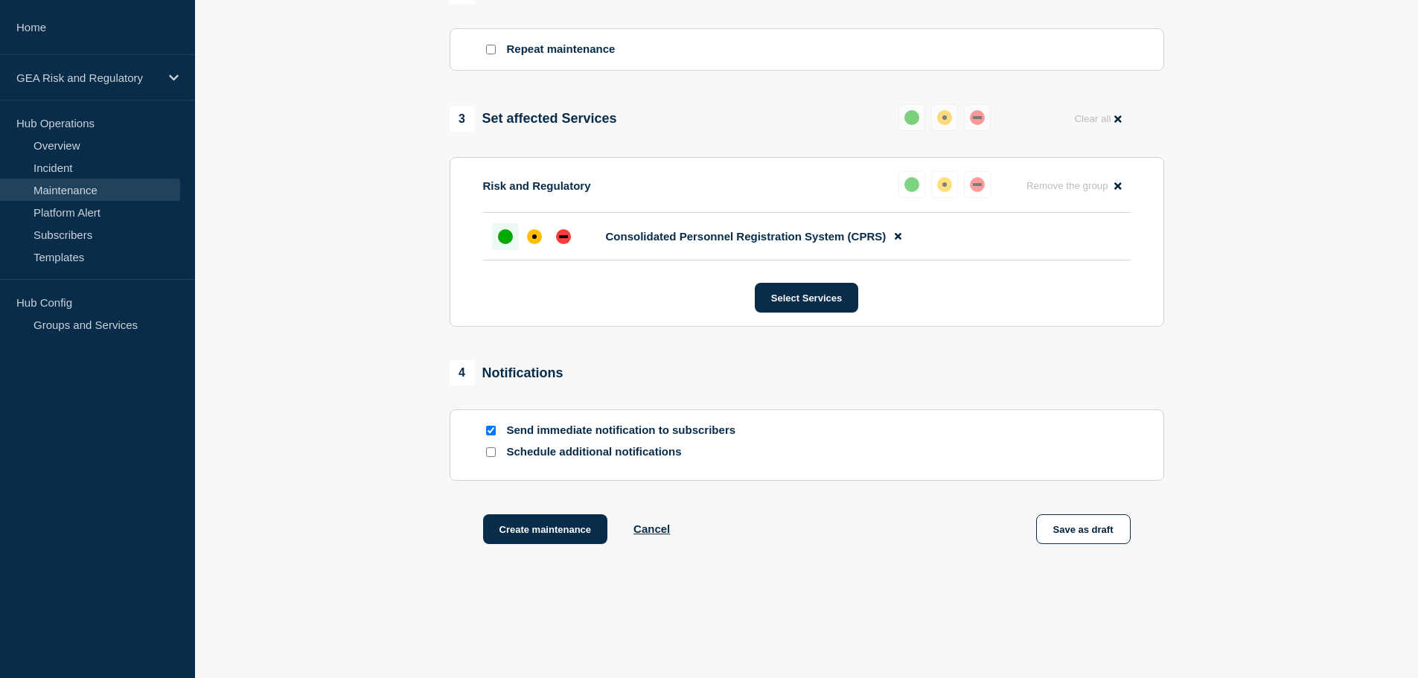
scroll to position [698, 0]
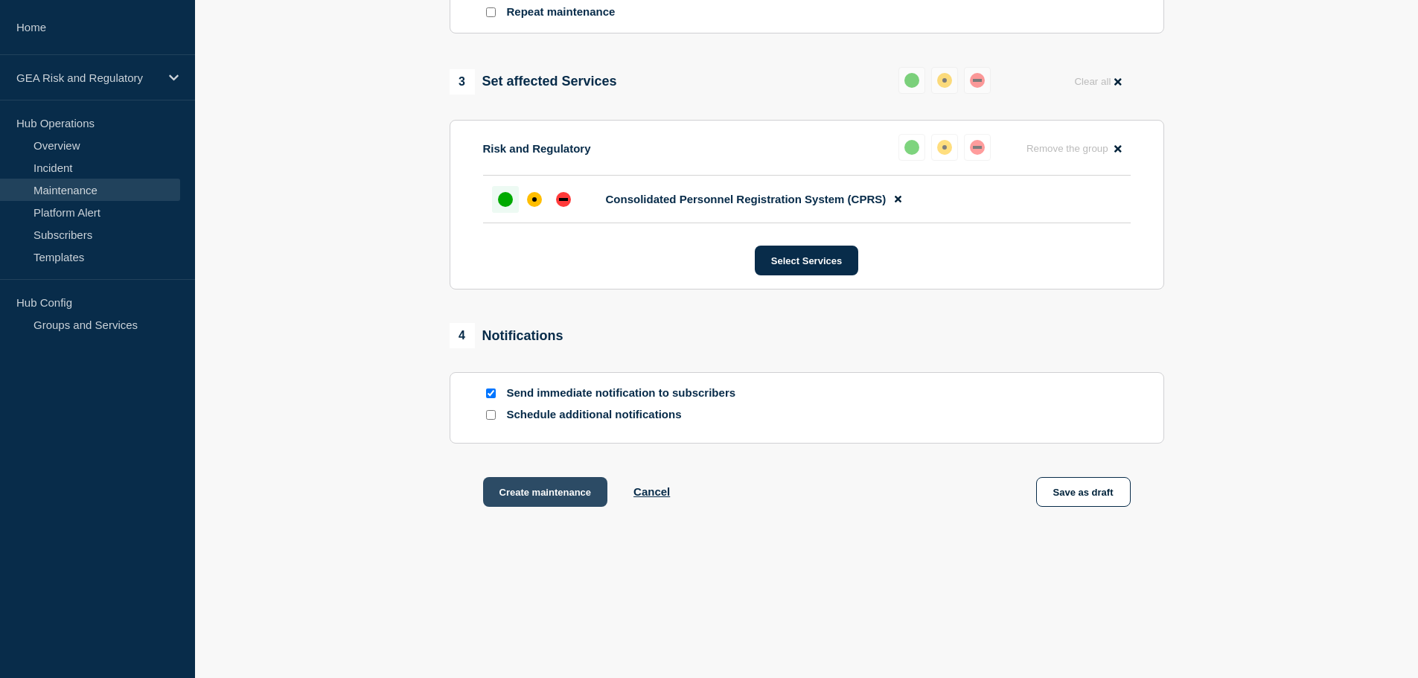
click at [538, 496] on button "Create maintenance" at bounding box center [545, 492] width 125 height 30
